Goal: Transaction & Acquisition: Purchase product/service

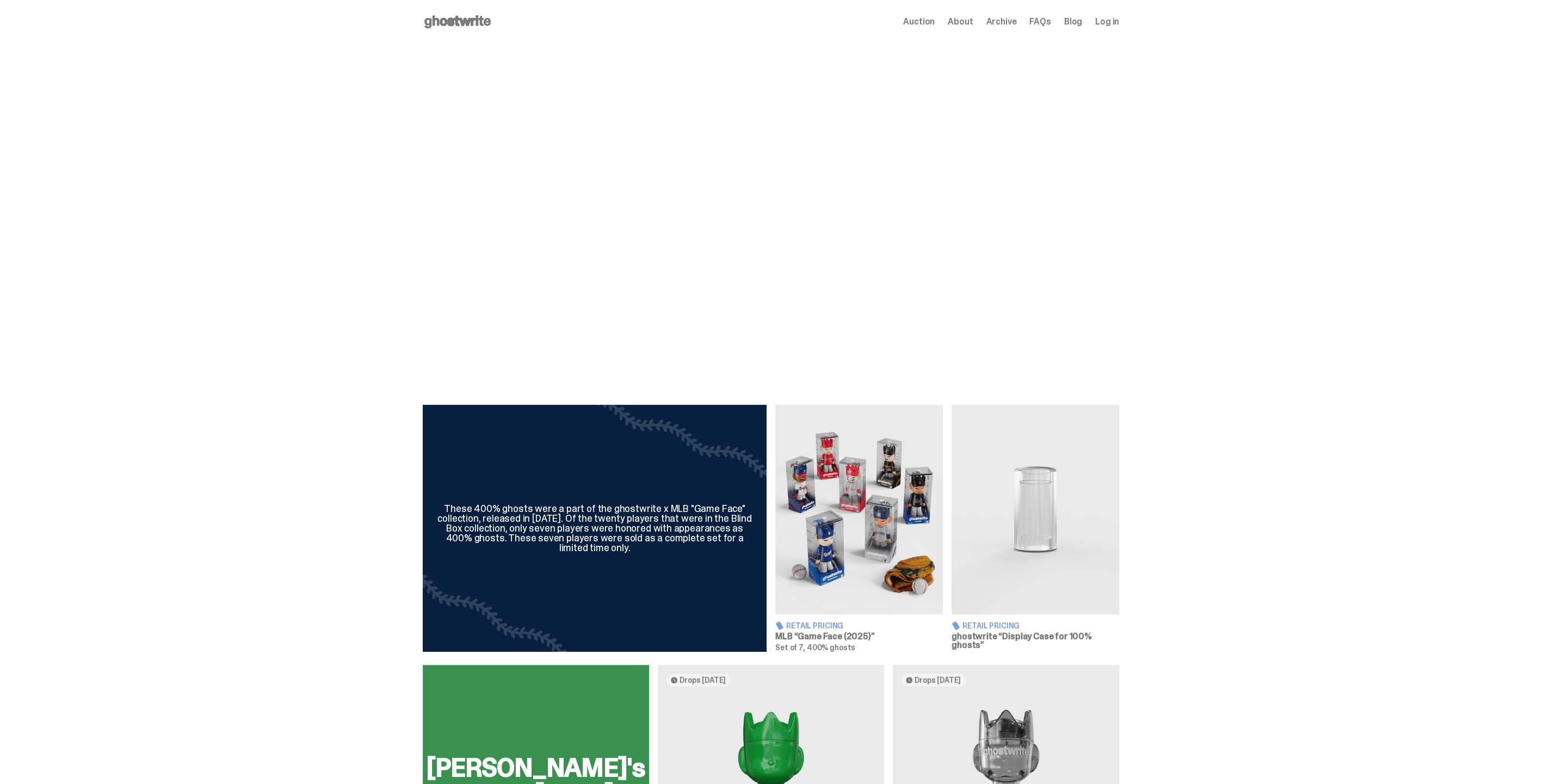
click at [1007, 23] on span "Archive" at bounding box center [1001, 21] width 31 height 9
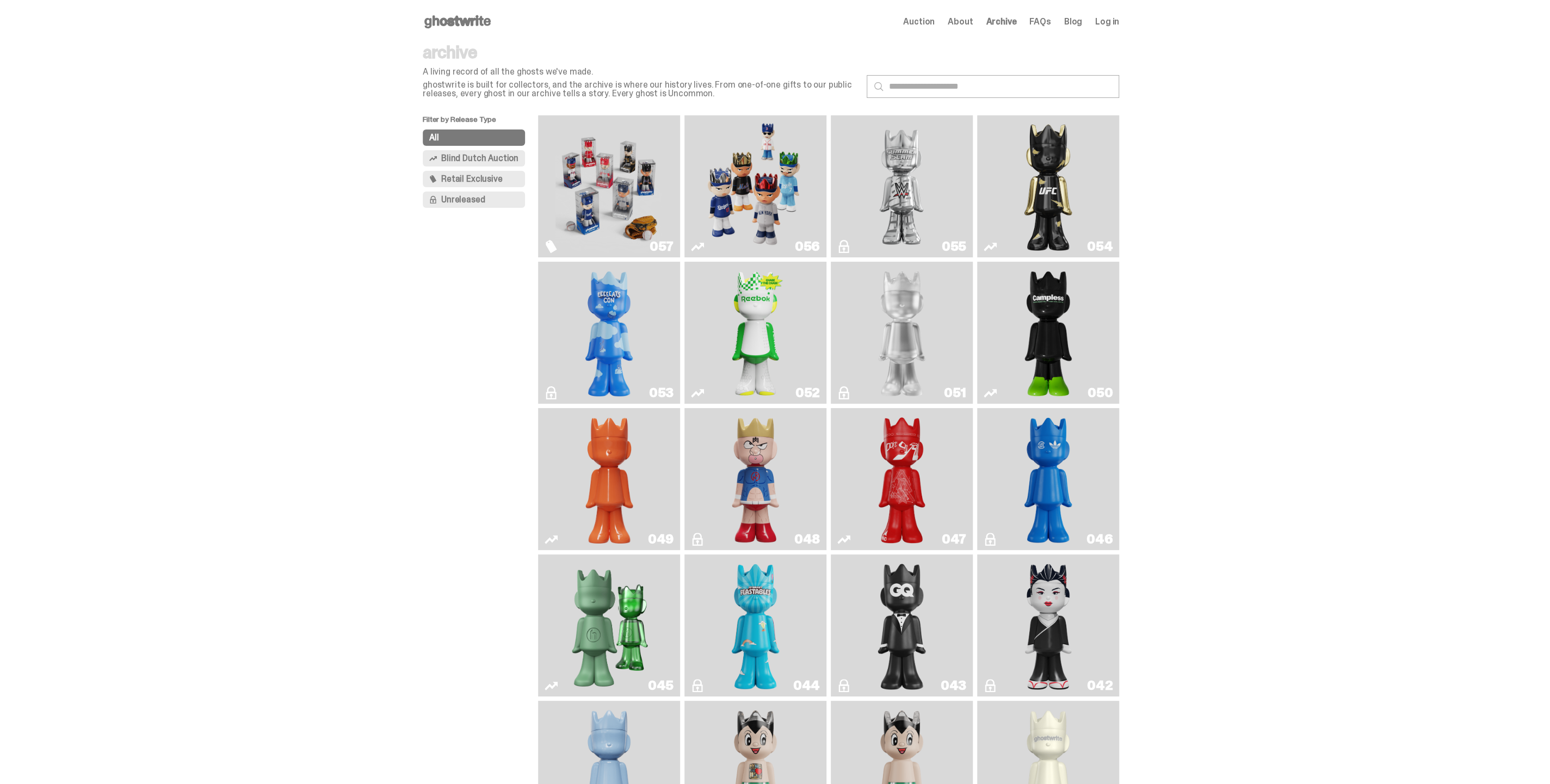
click at [604, 192] on img "Game Face (2025)" at bounding box center [609, 186] width 107 height 134
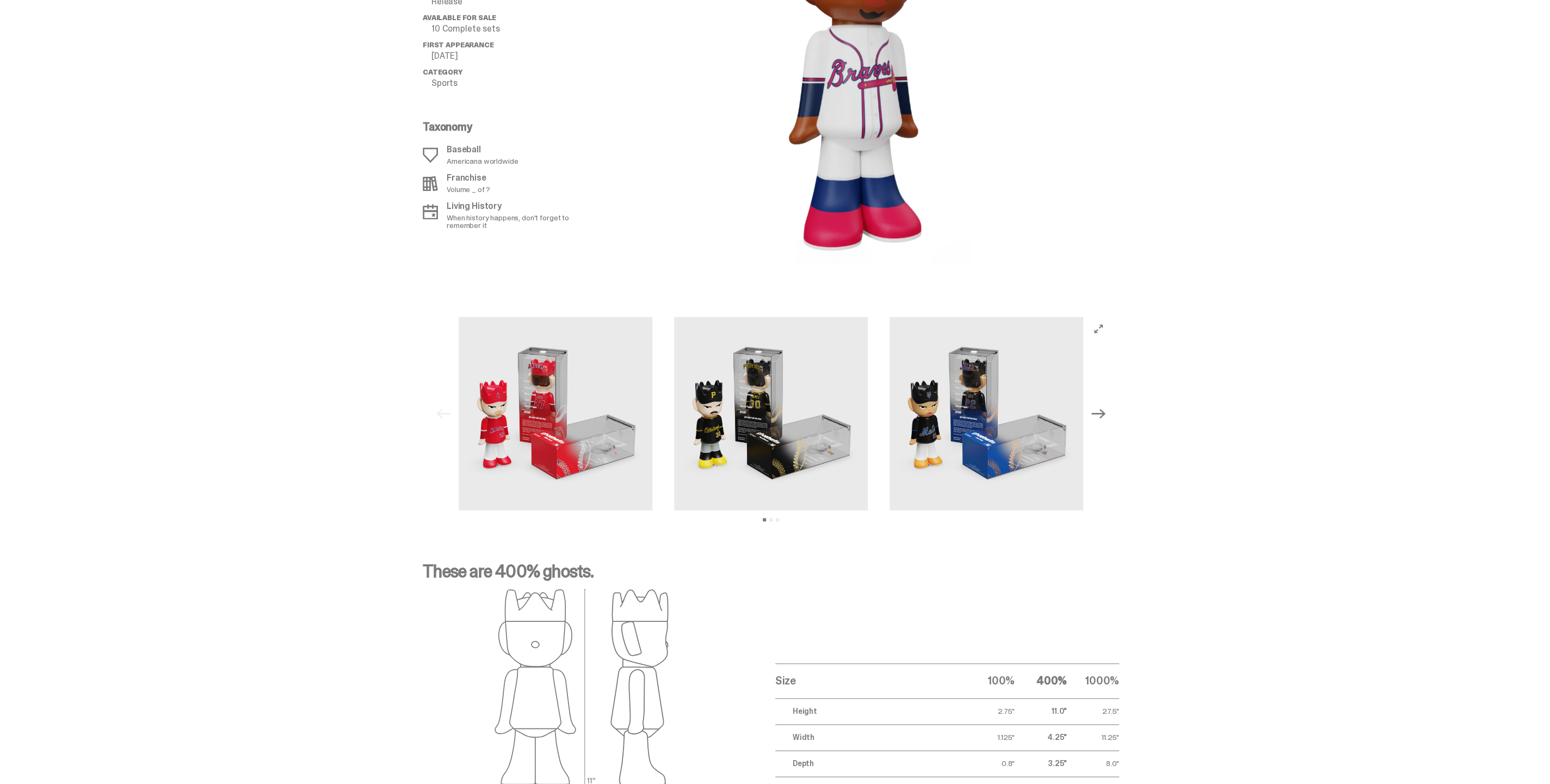
scroll to position [1269, 0]
